Goal: Browse casually: Explore the website without a specific task or goal

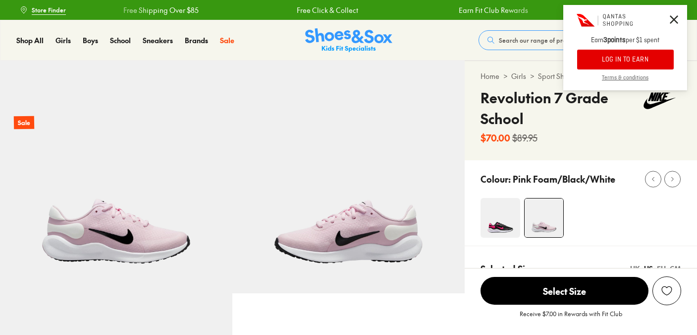
select select "*"
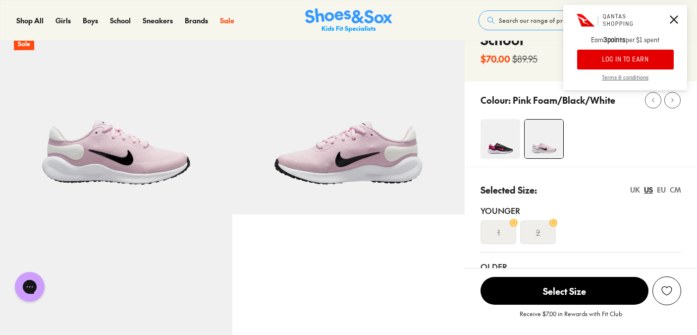
click at [363, 153] on img at bounding box center [348, 98] width 232 height 232
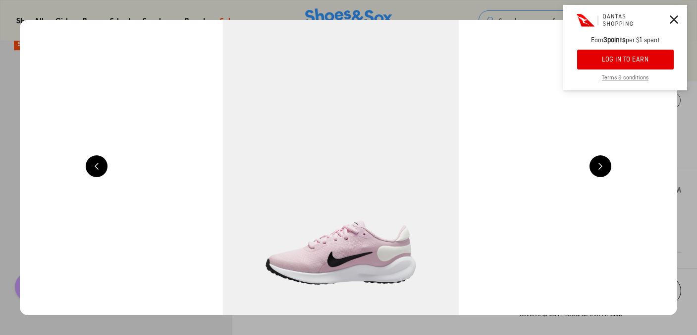
click at [360, 194] on img at bounding box center [341, 167] width 658 height 295
click at [602, 168] on button at bounding box center [601, 166] width 22 height 22
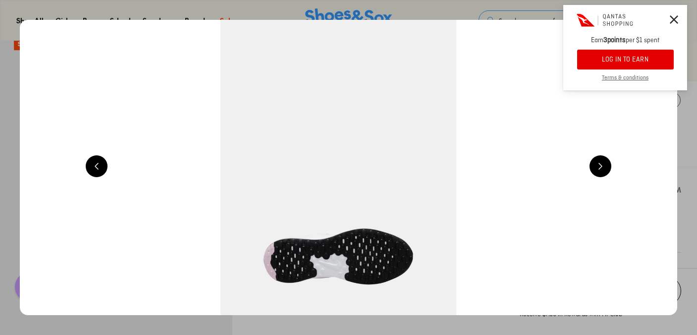
click at [602, 168] on button at bounding box center [601, 166] width 22 height 22
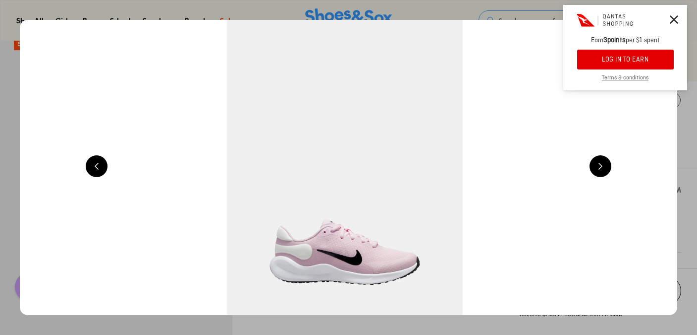
click at [602, 168] on button at bounding box center [601, 166] width 22 height 22
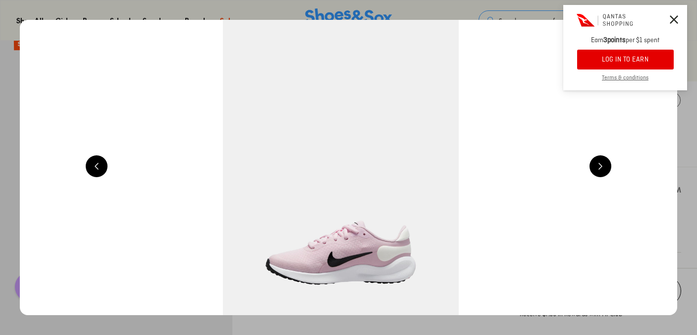
click at [677, 14] on button at bounding box center [674, 19] width 8 height 11
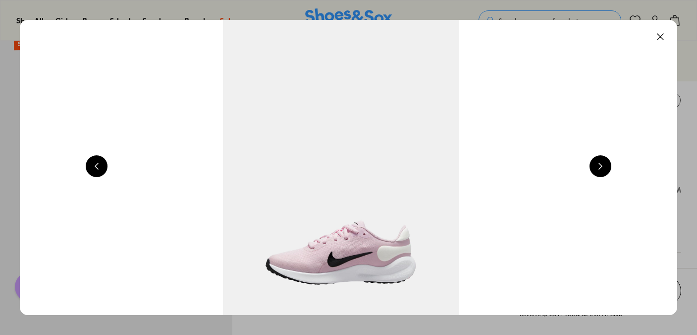
click at [667, 33] on button at bounding box center [661, 37] width 22 height 22
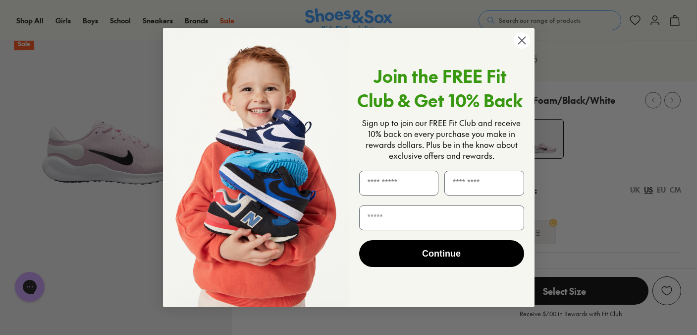
click at [523, 44] on circle "Close dialog" at bounding box center [521, 40] width 16 height 16
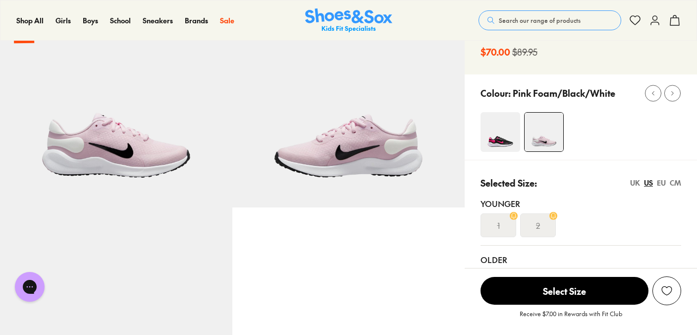
scroll to position [88, 0]
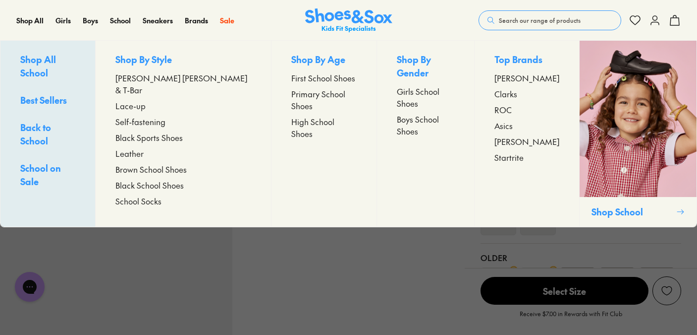
scroll to position [79, 0]
